Goal: Task Accomplishment & Management: Complete application form

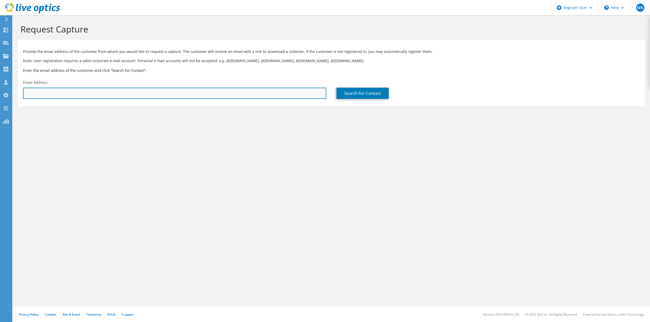
click at [167, 94] on input "text" at bounding box center [174, 93] width 303 height 11
paste input "mailto:[EMAIL_ADDRESS][DOMAIN_NAME]"
drag, startPoint x: 25, startPoint y: 94, endPoint x: 6, endPoint y: 94, distance: 19.4
click at [6, 94] on div "MK Dell User [PERSON_NAME] [PERSON_NAME][EMAIL_ADDRESS][PERSON_NAME][DOMAIN_NAM…" at bounding box center [325, 161] width 650 height 322
click at [38, 93] on input "mailto:[EMAIL_ADDRESS][DOMAIN_NAME]" at bounding box center [174, 93] width 303 height 11
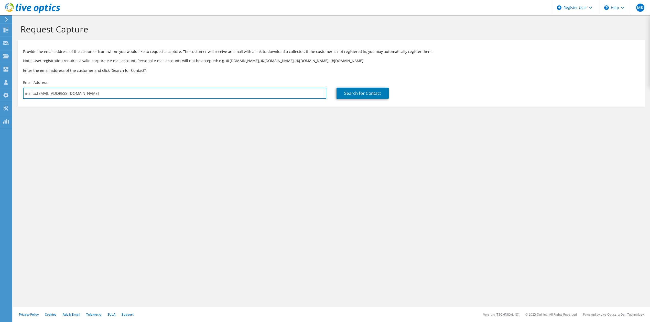
drag, startPoint x: 36, startPoint y: 93, endPoint x: 20, endPoint y: 90, distance: 15.9
click at [20, 90] on div "Email Address mailto:[EMAIL_ADDRESS][DOMAIN_NAME]" at bounding box center [174, 90] width 313 height 24
type input "[EMAIL_ADDRESS][DOMAIN_NAME]"
drag, startPoint x: 92, startPoint y: 100, endPoint x: 102, endPoint y: 98, distance: 10.1
click at [92, 100] on div "Email Address [EMAIL_ADDRESS][DOMAIN_NAME]" at bounding box center [174, 90] width 313 height 24
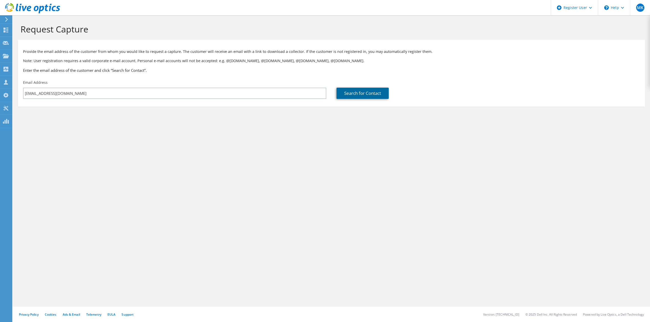
click at [364, 93] on link "Search for Contact" at bounding box center [362, 93] width 52 height 11
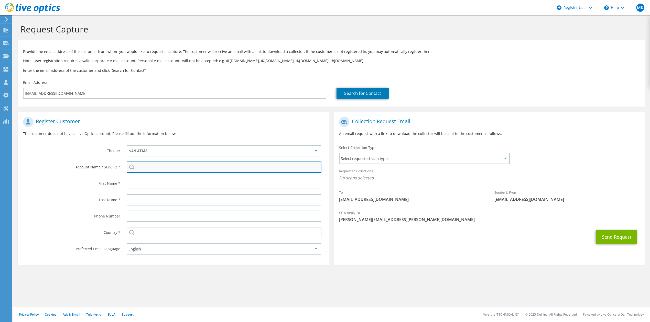
click at [188, 164] on input "search" at bounding box center [224, 167] width 195 height 11
paste input "595729266"
click at [153, 175] on li "WILBERFORCE UNIV : 595729266" at bounding box center [156, 174] width 59 height 6
type input "WILBERFORCE UNIV : 595729266"
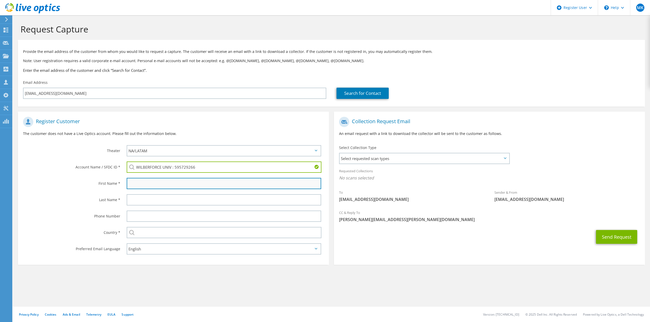
click at [138, 182] on input "text" at bounding box center [224, 183] width 194 height 11
type input "[PERSON_NAME]"
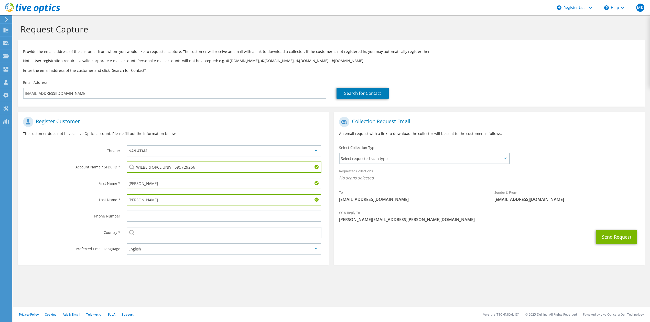
type input "[PERSON_NAME]"
click at [202, 266] on section "Request Capture Provide the email address of the customer from whom you would l…" at bounding box center [331, 152] width 637 height 275
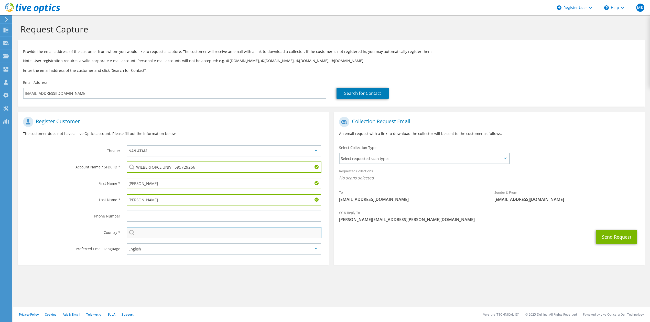
click at [176, 231] on input "text" at bounding box center [224, 232] width 195 height 11
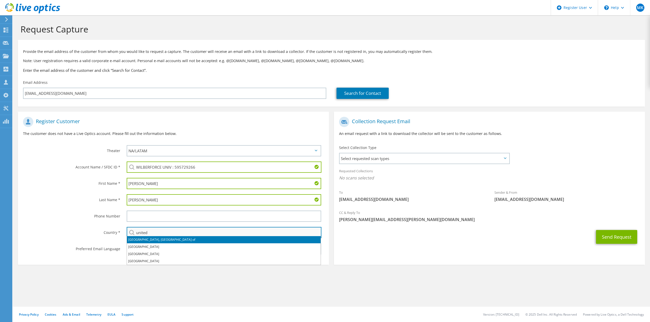
type input "[GEOGRAPHIC_DATA]"
type input "6307466365"
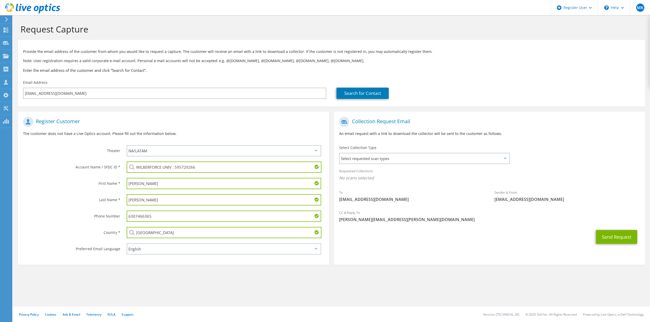
click at [204, 266] on section "Request Capture Provide the email address of the customer from whom you would l…" at bounding box center [331, 152] width 637 height 275
click at [145, 212] on input "6307466365" at bounding box center [224, 216] width 194 height 11
click at [78, 219] on div "Phone Number" at bounding box center [70, 216] width 104 height 16
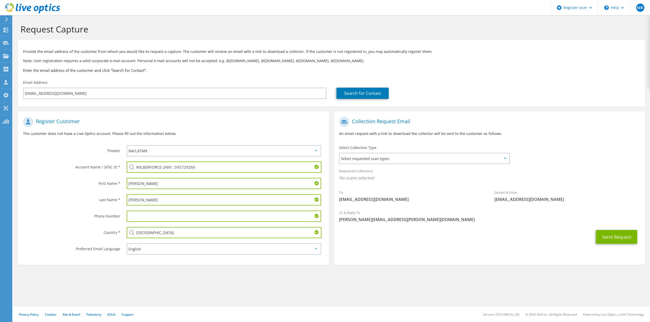
click at [59, 205] on div "Last Name *" at bounding box center [70, 200] width 104 height 16
click at [159, 197] on input "[PERSON_NAME]" at bounding box center [224, 199] width 194 height 11
type input "[PERSON_NAME]"
click at [64, 195] on label "Last Name *" at bounding box center [71, 198] width 97 height 8
click at [440, 156] on span "Select requested scan types" at bounding box center [423, 158] width 169 height 10
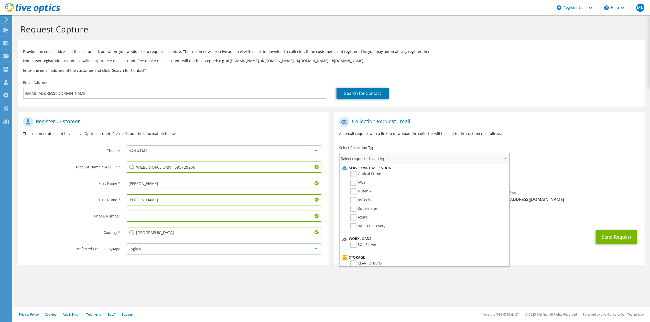
click at [363, 172] on label "Optical Prime" at bounding box center [365, 174] width 31 height 6
click at [0, 0] on input "Optical Prime" at bounding box center [0, 0] width 0 height 0
click at [382, 149] on div "Select Collection Type Select requested scan types Server Virtualization Optica…" at bounding box center [424, 154] width 171 height 18
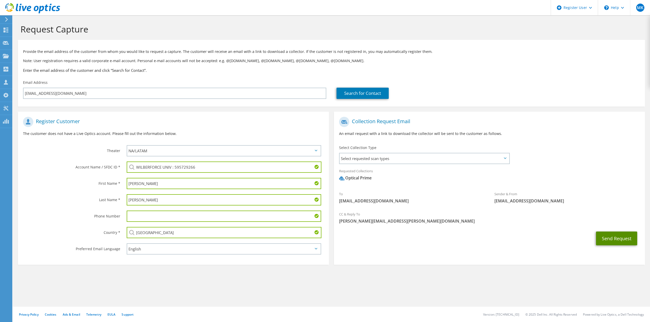
click at [613, 240] on button "Send Request" at bounding box center [616, 239] width 41 height 14
